Goal: Find contact information: Find contact information

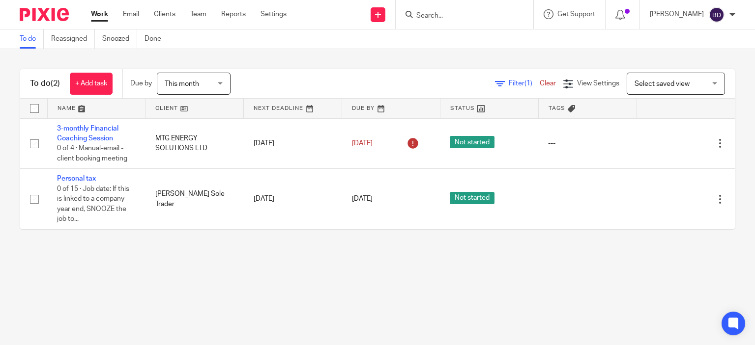
click at [428, 15] on input "Search" at bounding box center [459, 16] width 88 height 9
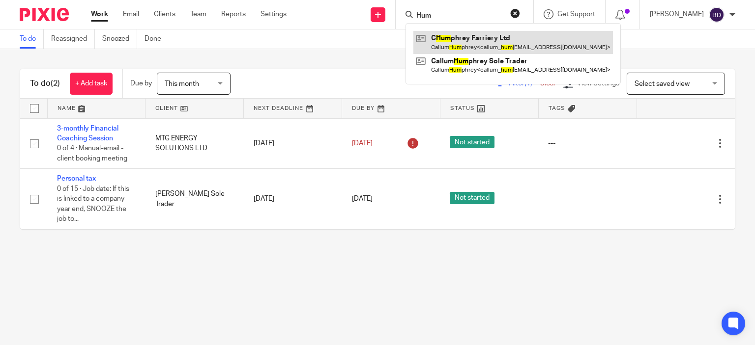
type input "Hum"
click at [485, 44] on link at bounding box center [512, 42] width 199 height 23
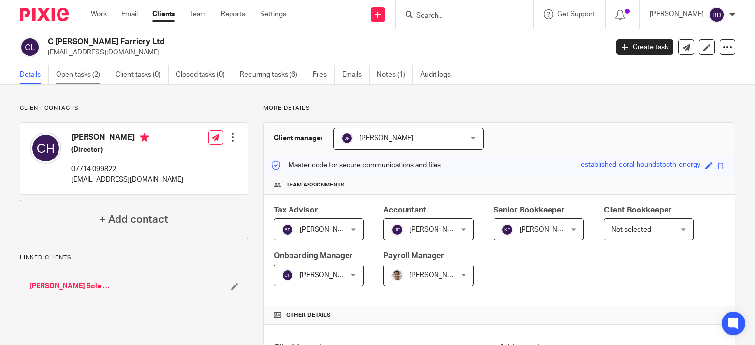
click at [82, 73] on link "Open tasks (2)" at bounding box center [82, 74] width 52 height 19
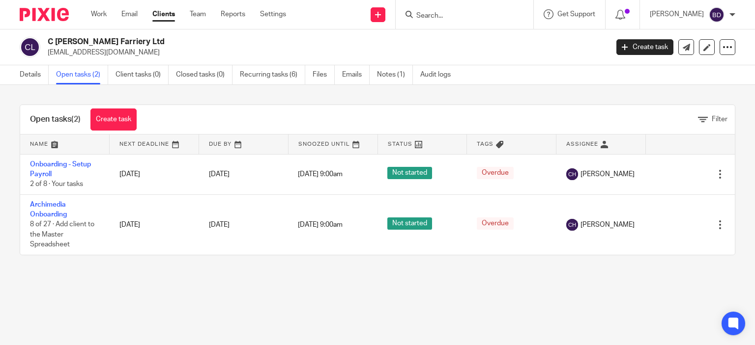
click at [432, 15] on input "Search" at bounding box center [459, 16] width 88 height 9
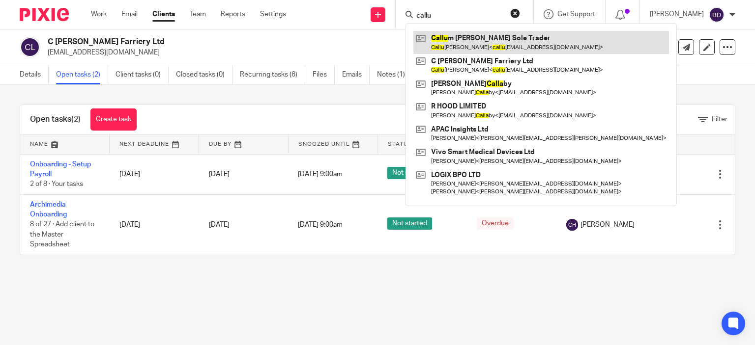
type input "callu"
click at [485, 41] on link at bounding box center [540, 42] width 255 height 23
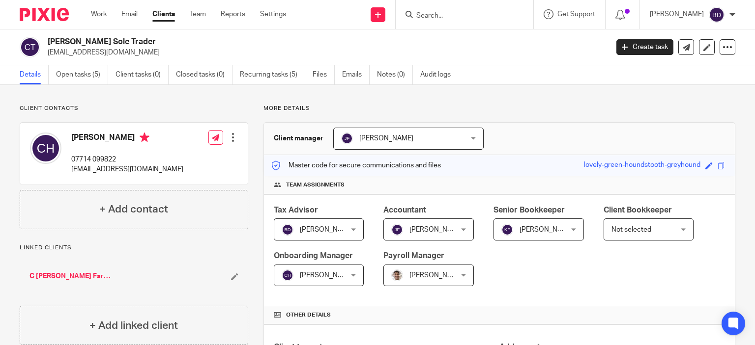
drag, startPoint x: 173, startPoint y: 169, endPoint x: 71, endPoint y: 167, distance: 102.2
click at [69, 167] on div "Callum Humphrey 07714 099822 callum_humphrey@hotmail.co.uk Edit contact Create …" at bounding box center [133, 154] width 227 height 62
copy p "[EMAIL_ADDRESS][DOMAIN_NAME]"
